Goal: Book appointment/travel/reservation

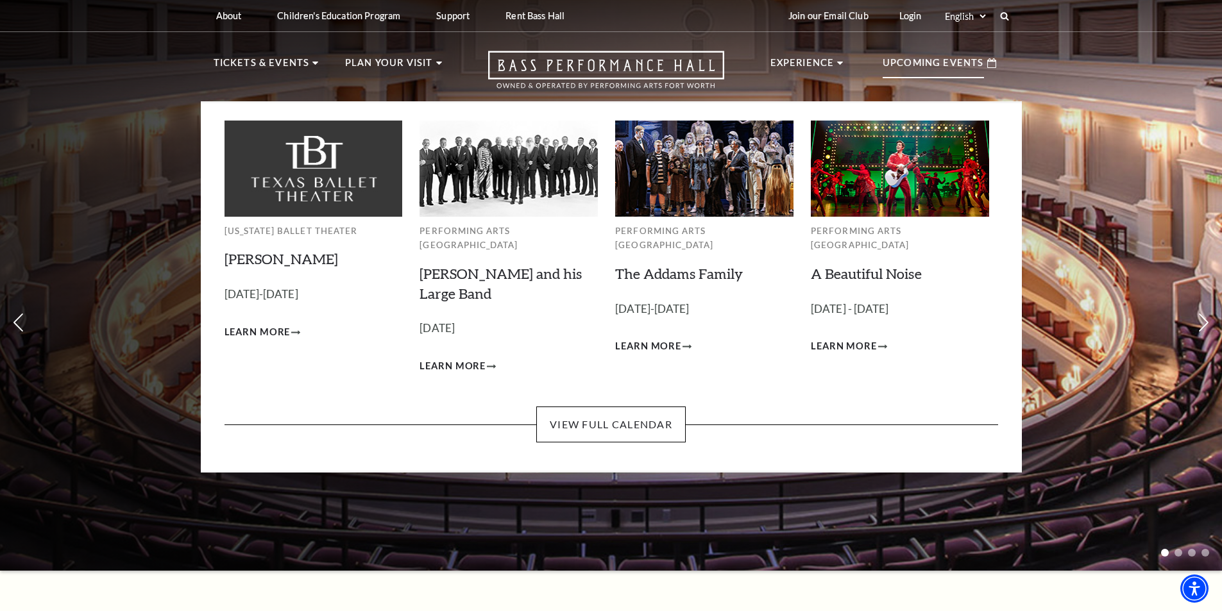
click at [932, 60] on p "Upcoming Events" at bounding box center [933, 66] width 101 height 23
click at [637, 413] on link "View Full Calendar" at bounding box center [611, 425] width 150 height 36
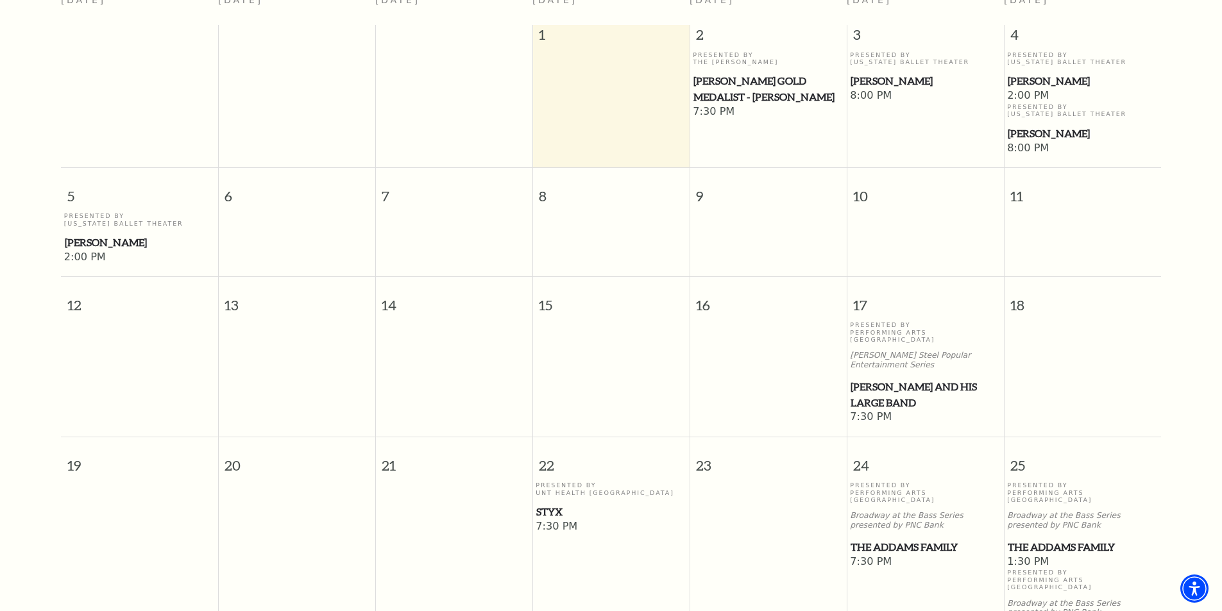
scroll to position [176, 0]
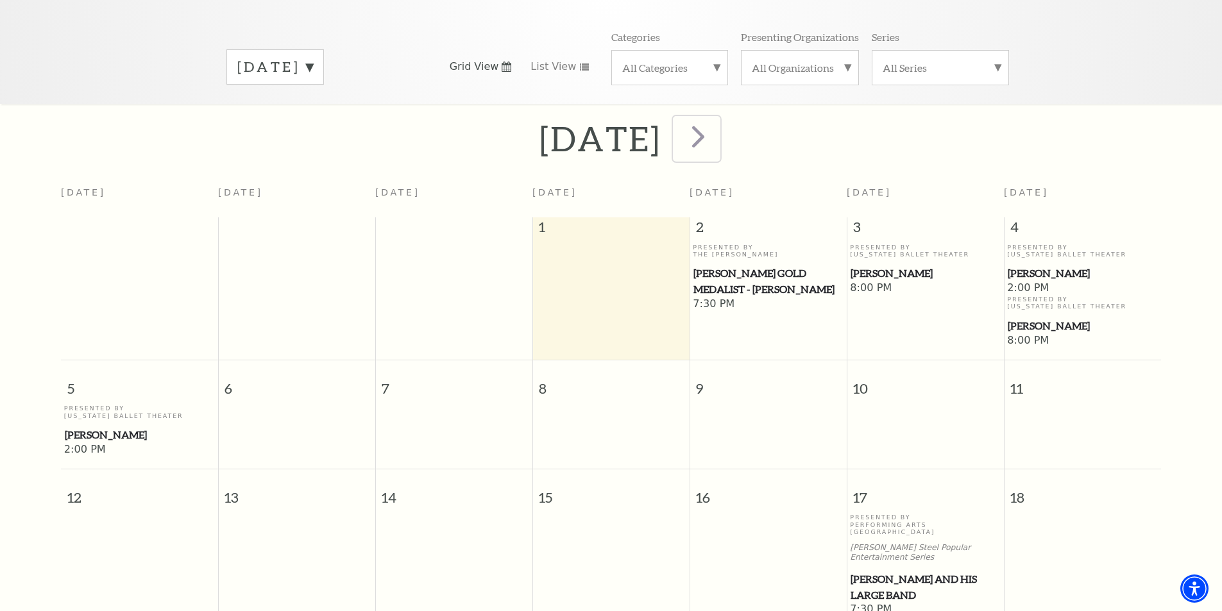
click at [717, 124] on span "next" at bounding box center [698, 136] width 37 height 37
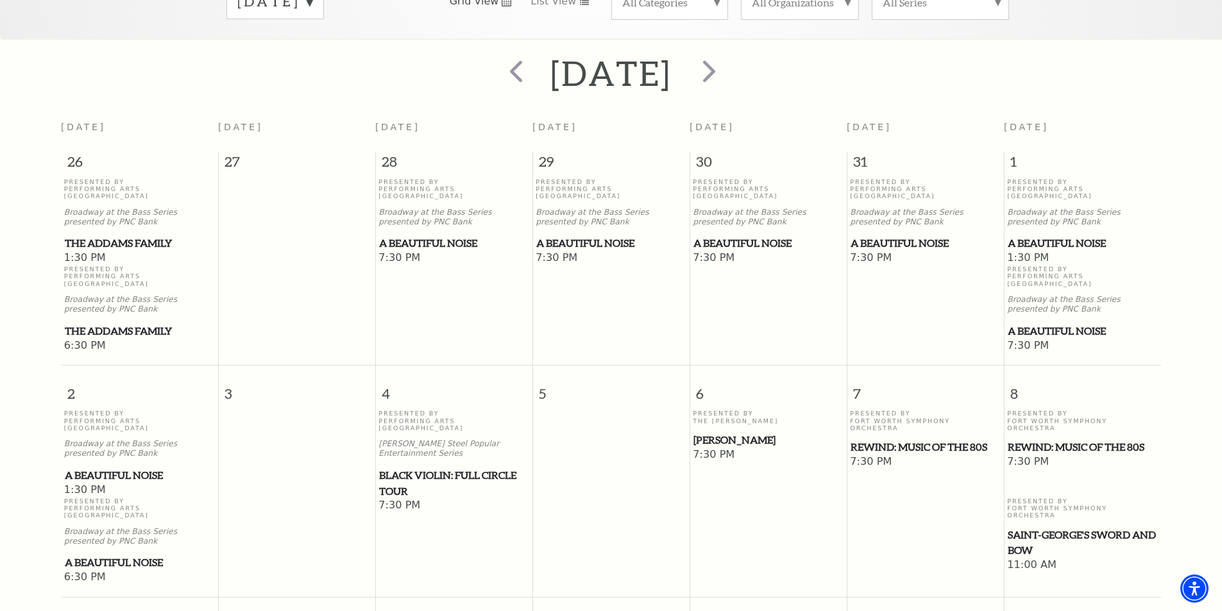
scroll to position [49, 0]
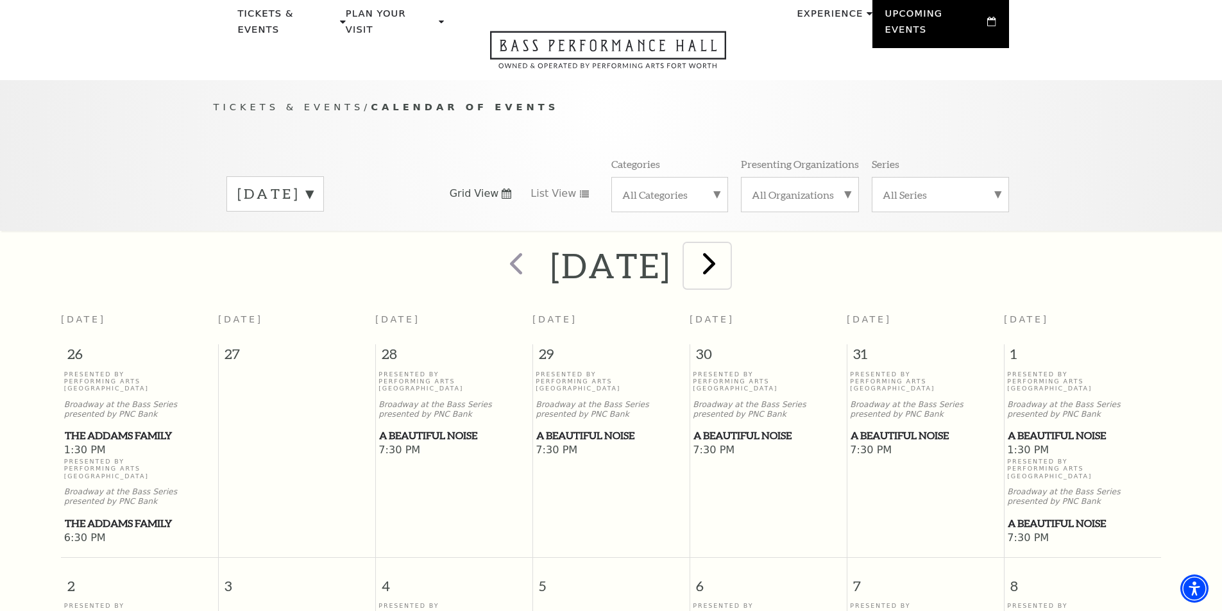
click at [728, 248] on span "next" at bounding box center [709, 263] width 37 height 37
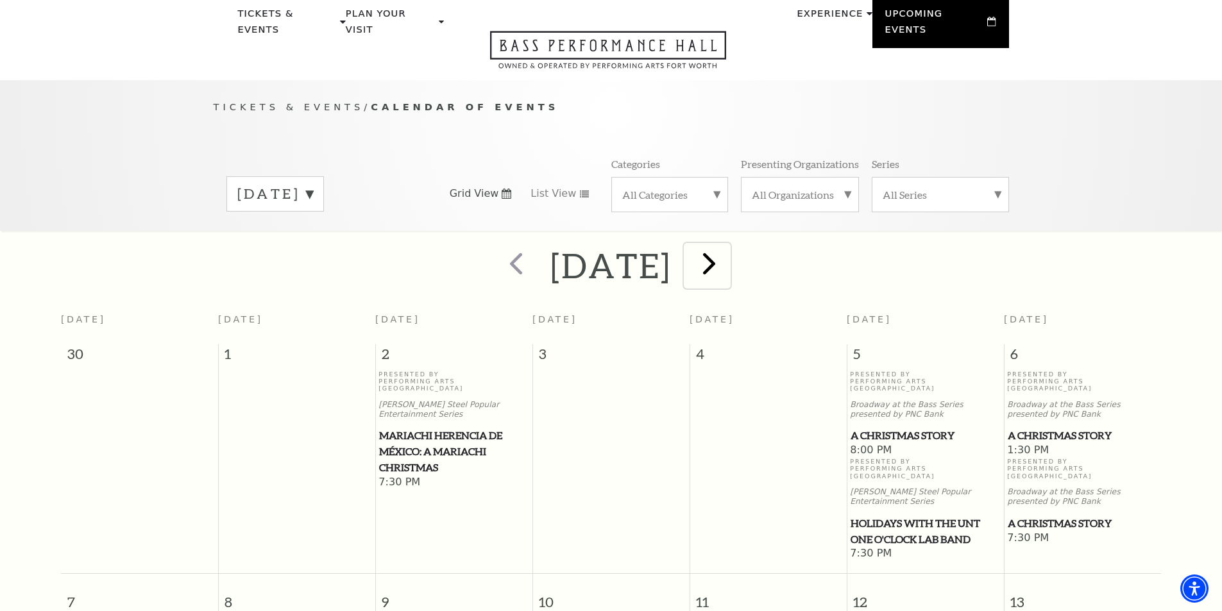
click at [728, 245] on span "next" at bounding box center [709, 263] width 37 height 37
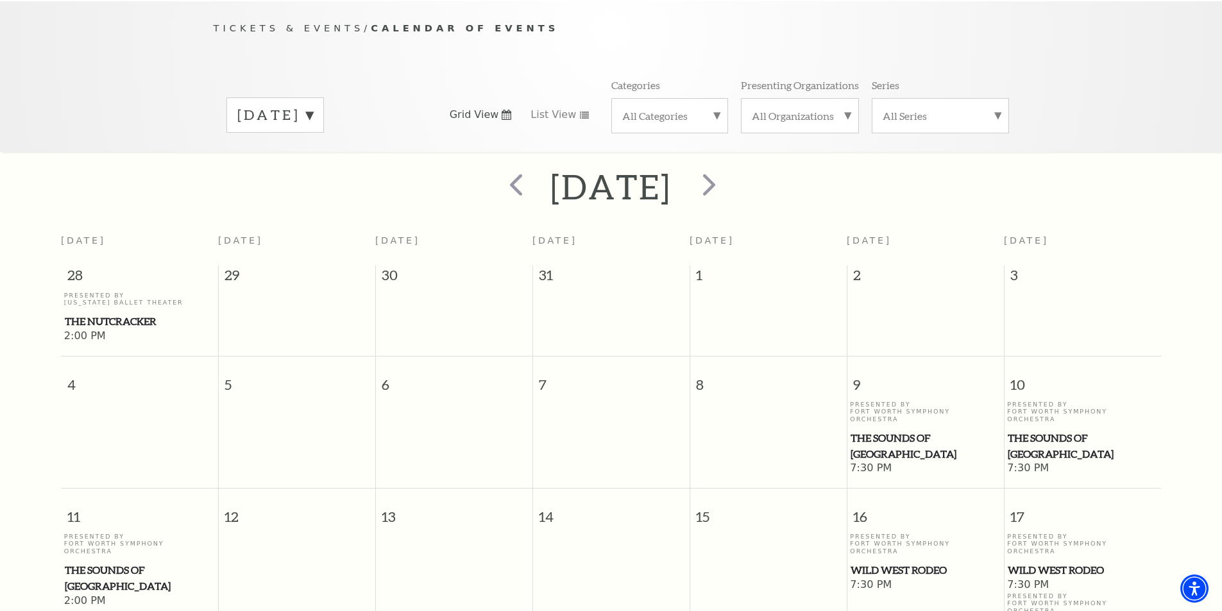
scroll to position [0, 0]
